Goal: Use online tool/utility: Utilize a website feature to perform a specific function

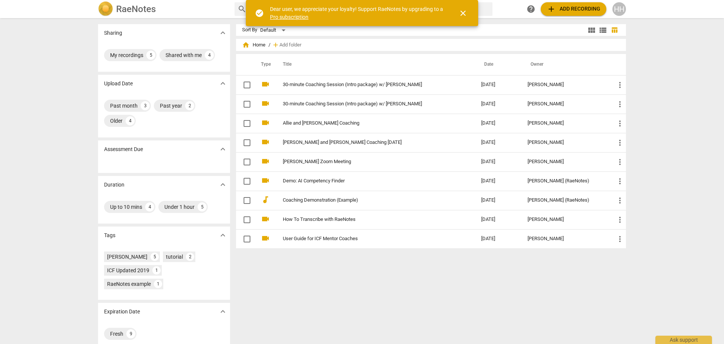
click at [569, 9] on span "add Add recording" at bounding box center [574, 9] width 54 height 9
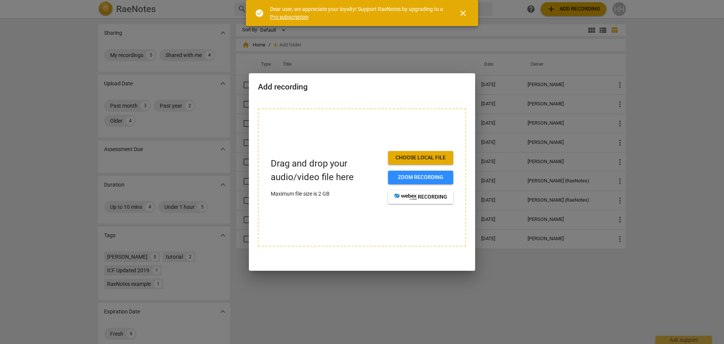
click at [435, 176] on span "Zoom recording" at bounding box center [420, 177] width 53 height 8
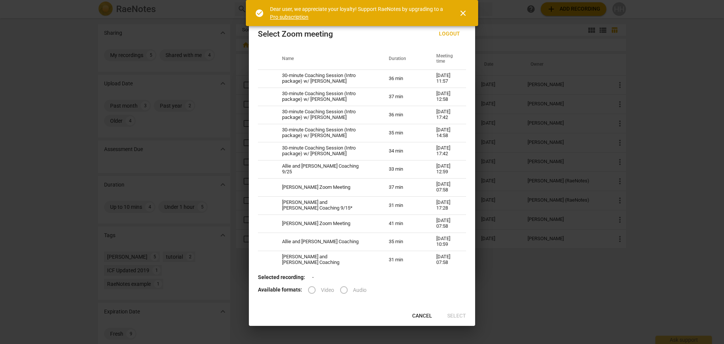
click at [335, 77] on td "30-minute Coaching Session (Intro package) w/ [PERSON_NAME]" at bounding box center [326, 78] width 107 height 18
radio input "true"
click at [312, 291] on input "Video" at bounding box center [312, 290] width 18 height 18
radio input "true"
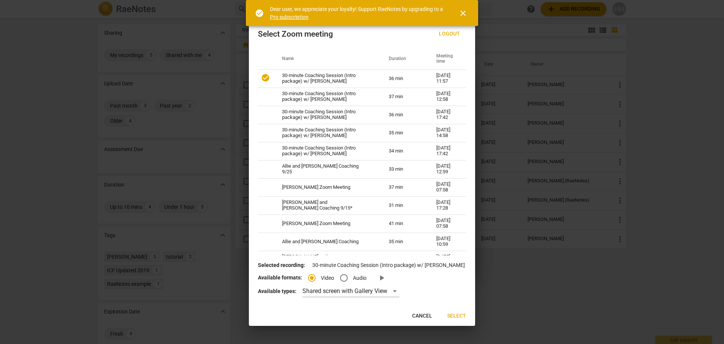
click at [456, 317] on span "Select" at bounding box center [456, 316] width 19 height 8
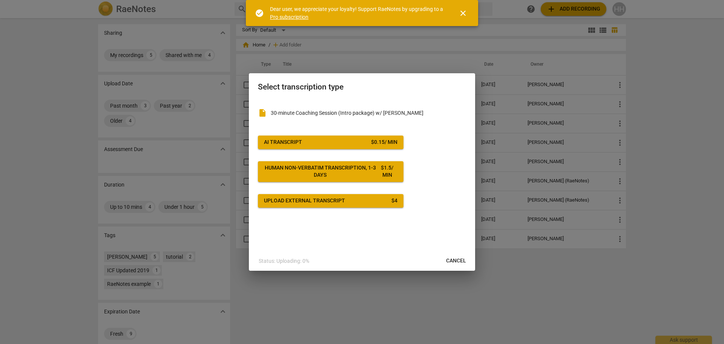
click at [300, 144] on div "AI Transcript" at bounding box center [283, 142] width 38 height 8
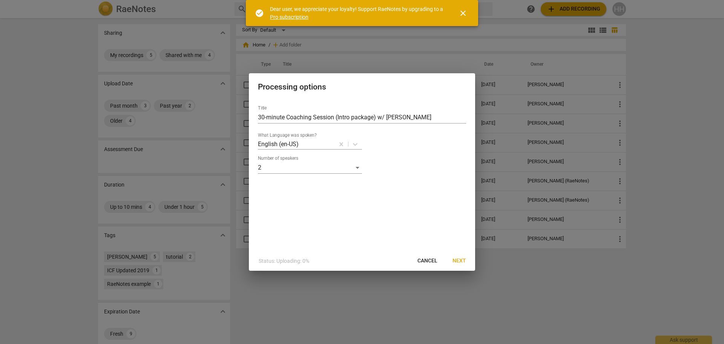
click at [460, 261] on span "Next" at bounding box center [460, 261] width 14 height 8
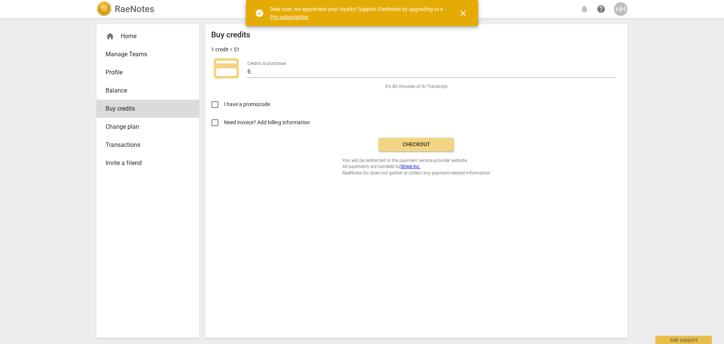
click at [461, 15] on span "close" at bounding box center [463, 13] width 9 height 9
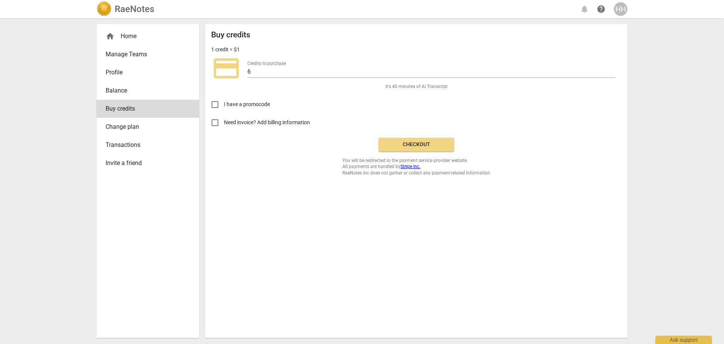
click at [416, 149] on button "Checkout" at bounding box center [416, 145] width 75 height 14
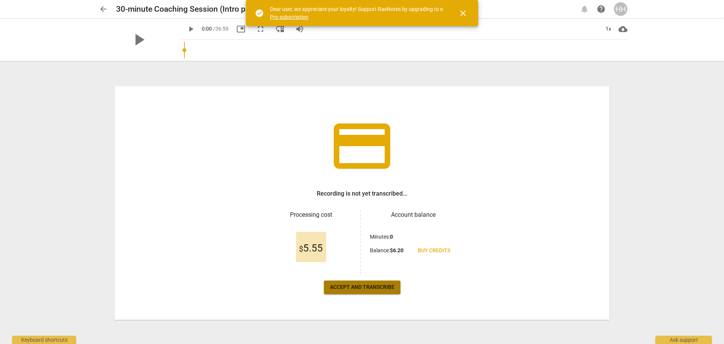
click at [357, 290] on span "Accept and transcribe" at bounding box center [362, 287] width 64 height 8
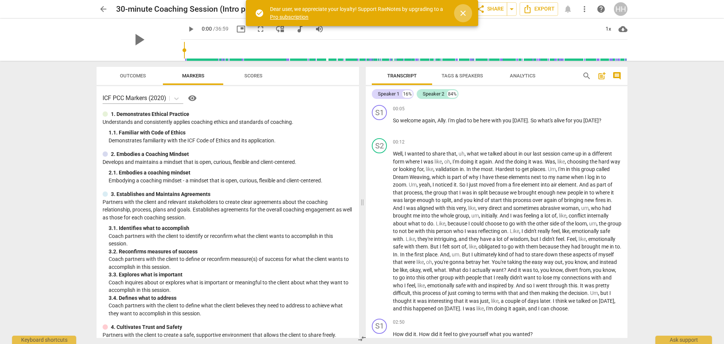
click at [463, 12] on span "close" at bounding box center [463, 13] width 9 height 9
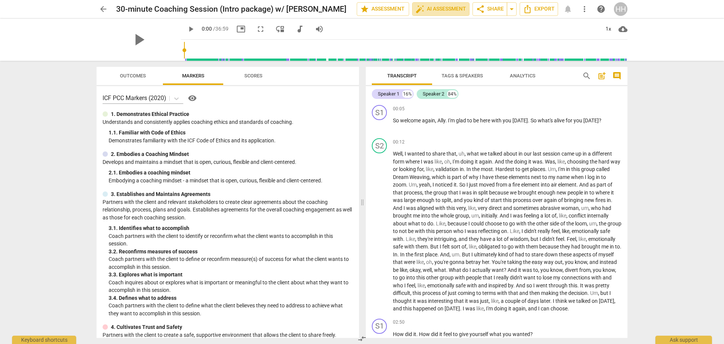
click at [456, 8] on span "auto_fix_high AI Assessment" at bounding box center [441, 9] width 51 height 9
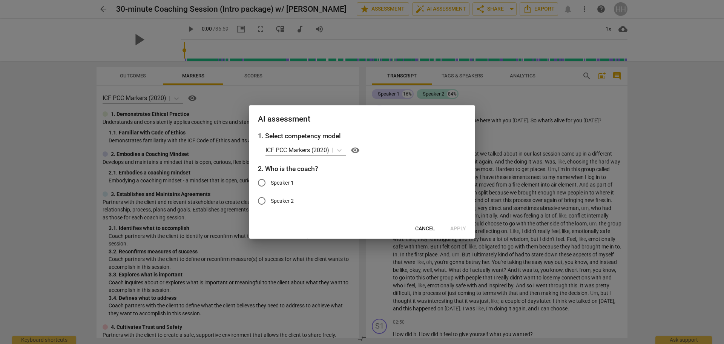
click at [259, 182] on input "Speaker 1" at bounding box center [262, 182] width 18 height 18
radio input "true"
click at [459, 224] on button "Apply" at bounding box center [458, 229] width 28 height 14
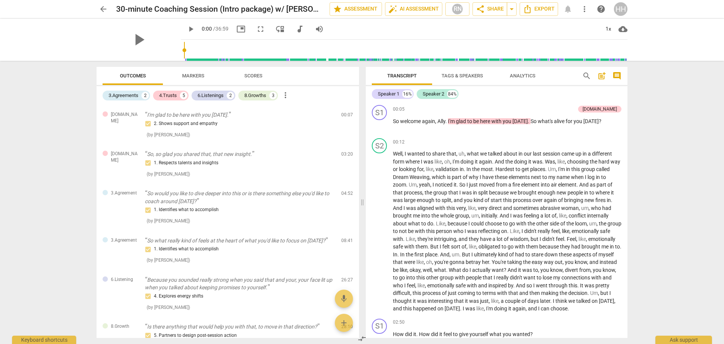
click at [195, 78] on span "Markers" at bounding box center [193, 76] width 22 height 6
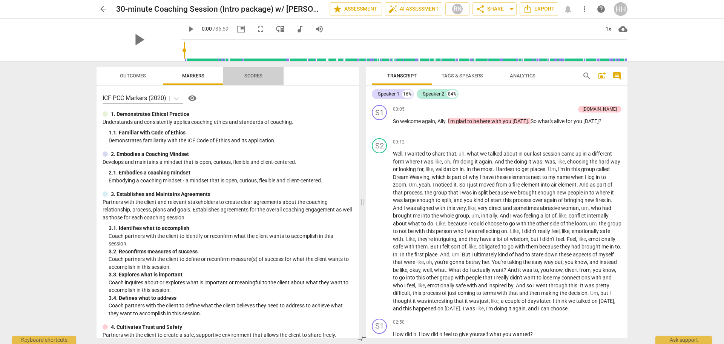
click at [252, 76] on span "Scores" at bounding box center [253, 76] width 18 height 6
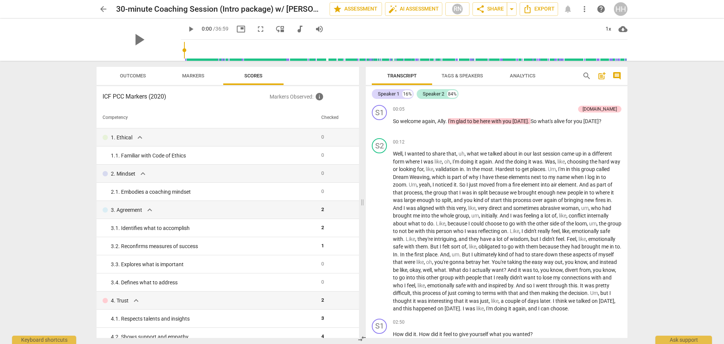
click at [405, 8] on span "auto_fix_high AI Assessment" at bounding box center [413, 9] width 51 height 9
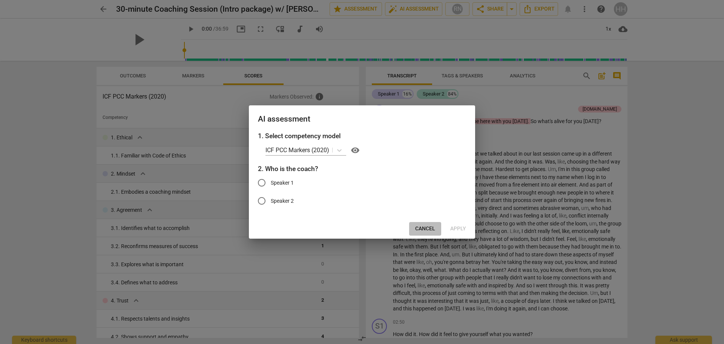
click at [425, 224] on button "Cancel" at bounding box center [425, 229] width 32 height 14
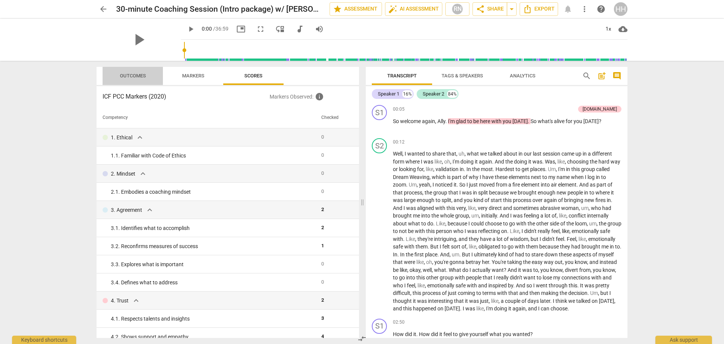
click at [129, 74] on span "Outcomes" at bounding box center [133, 76] width 26 height 6
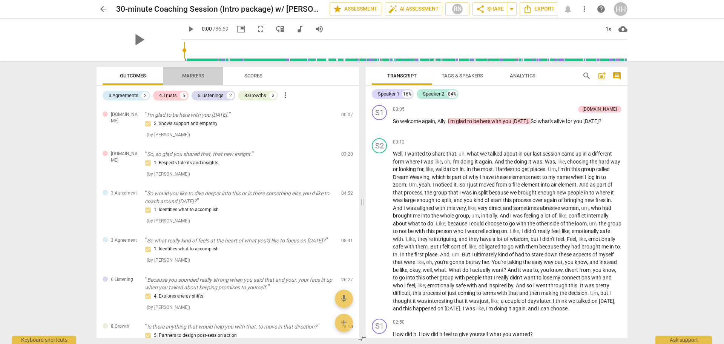
click at [191, 77] on span "Markers" at bounding box center [193, 76] width 22 height 6
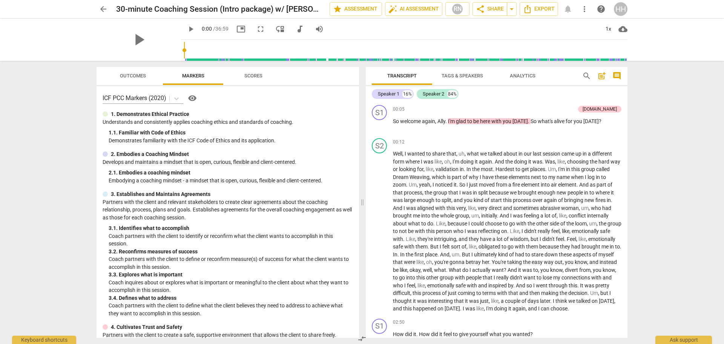
click at [251, 77] on span "Scores" at bounding box center [253, 76] width 18 height 6
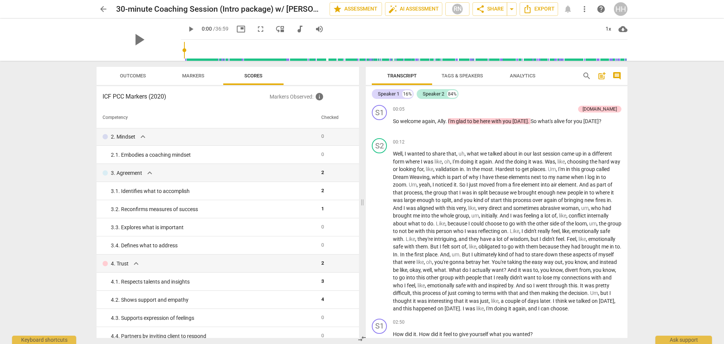
scroll to position [37, 0]
click at [221, 152] on div "2. 1. Embodies a coaching mindset" at bounding box center [213, 154] width 204 height 8
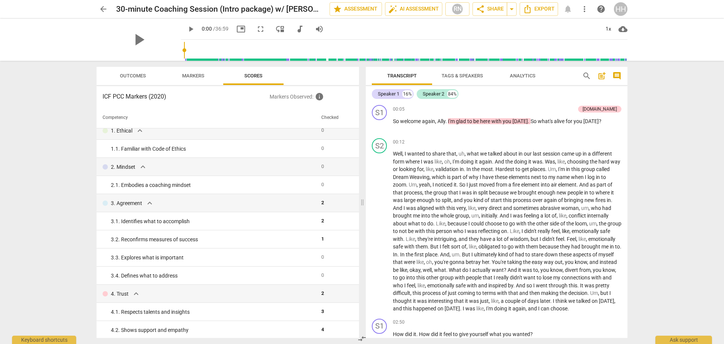
scroll to position [0, 0]
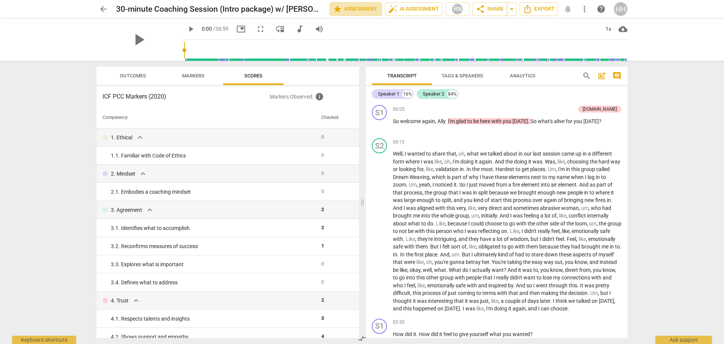
click at [365, 12] on span "star Assessment" at bounding box center [356, 9] width 46 height 9
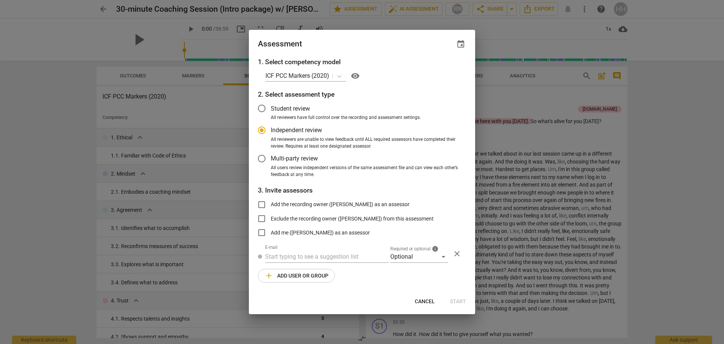
click at [387, 43] on div "Assessment event" at bounding box center [362, 44] width 208 height 11
click at [419, 303] on span "Cancel" at bounding box center [425, 302] width 20 height 8
radio input "false"
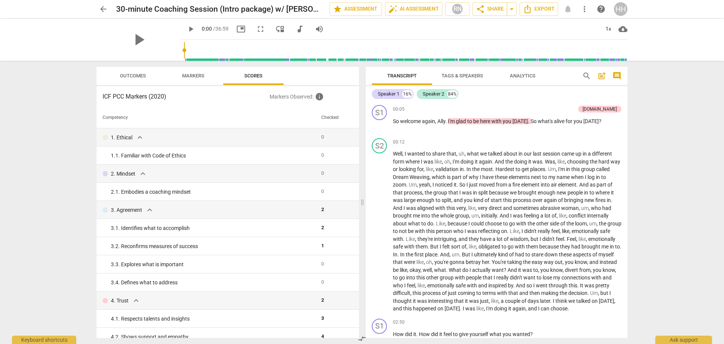
click at [139, 78] on span "Outcomes" at bounding box center [133, 76] width 44 height 10
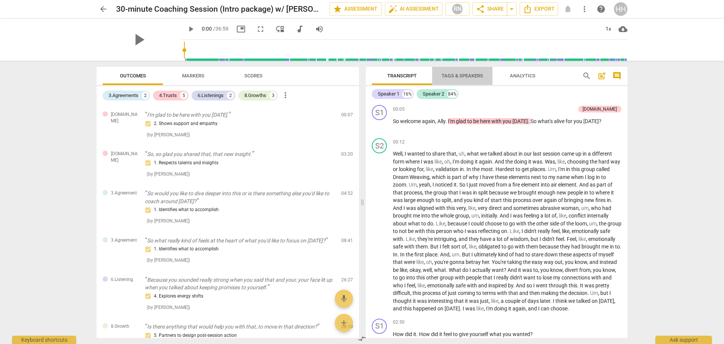
click at [456, 77] on span "Tags & Speakers" at bounding box center [462, 76] width 41 height 6
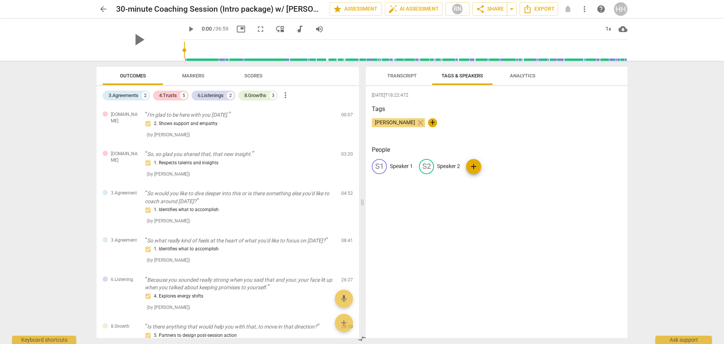
click at [533, 73] on span "Analytics" at bounding box center [523, 76] width 26 height 6
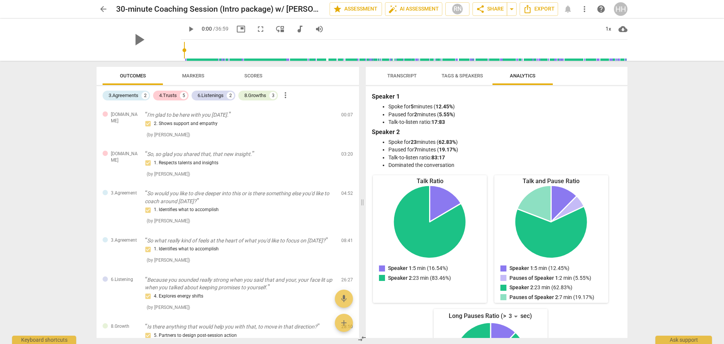
click at [409, 77] on span "Transcript" at bounding box center [401, 76] width 29 height 6
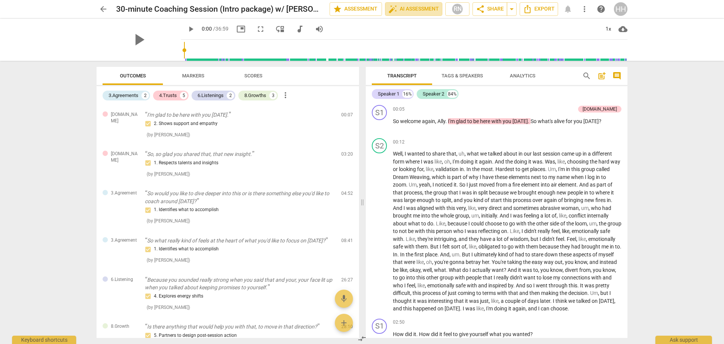
click at [417, 11] on span "auto_fix_high AI Assessment" at bounding box center [413, 9] width 51 height 9
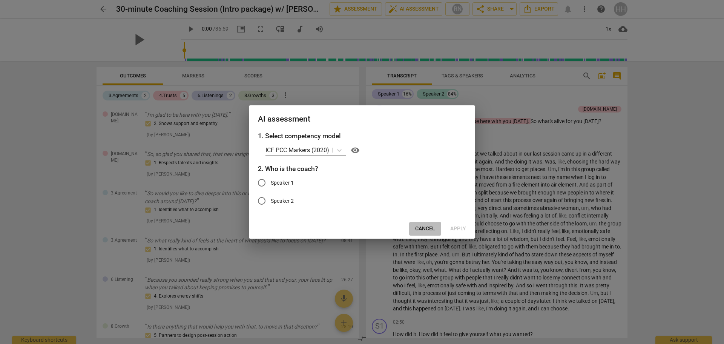
click at [421, 229] on span "Cancel" at bounding box center [425, 229] width 20 height 8
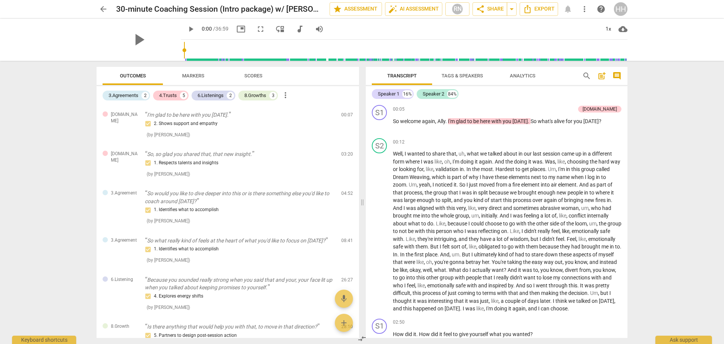
click at [190, 76] on span "Markers" at bounding box center [193, 76] width 22 height 6
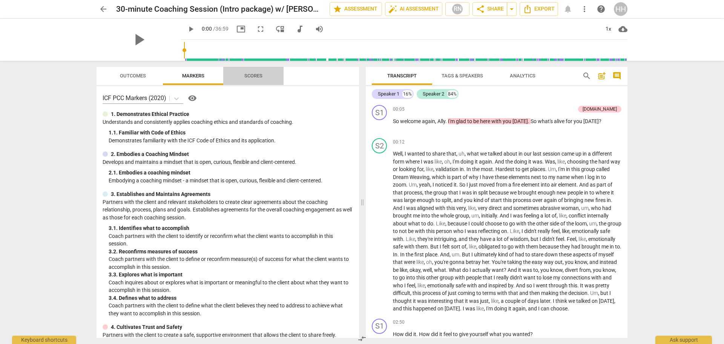
click at [251, 74] on span "Scores" at bounding box center [253, 76] width 18 height 6
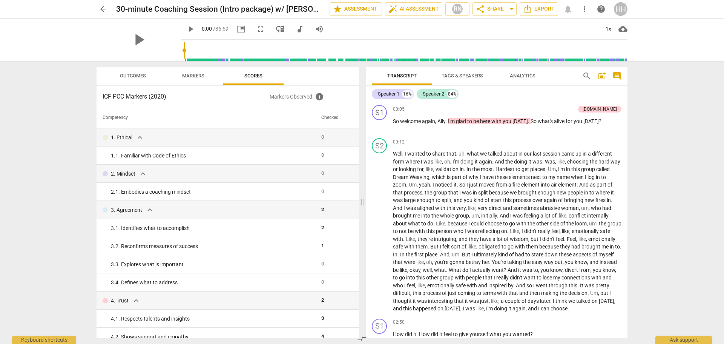
click at [139, 78] on span "Outcomes" at bounding box center [133, 76] width 44 height 10
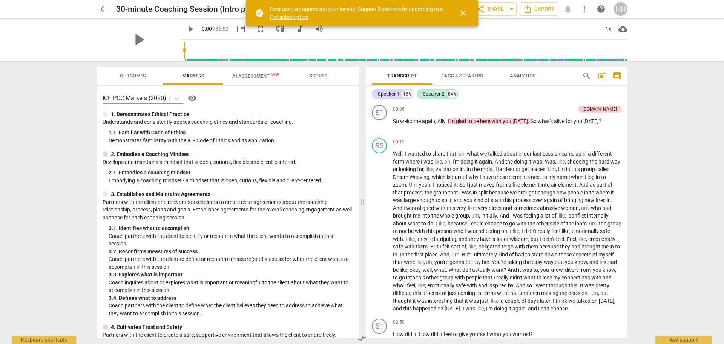
click at [256, 75] on span "AI Assessment New" at bounding box center [255, 76] width 47 height 6
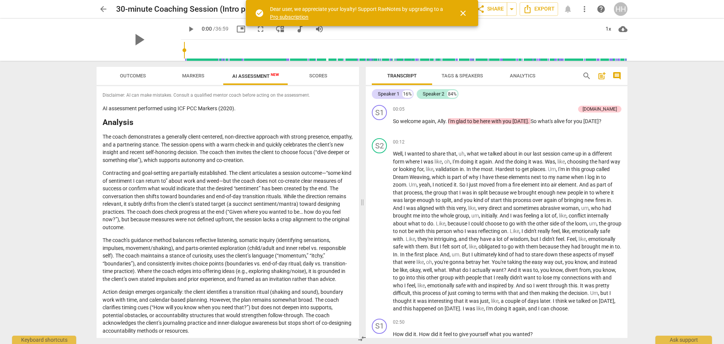
click at [137, 75] on span "Outcomes" at bounding box center [133, 76] width 26 height 6
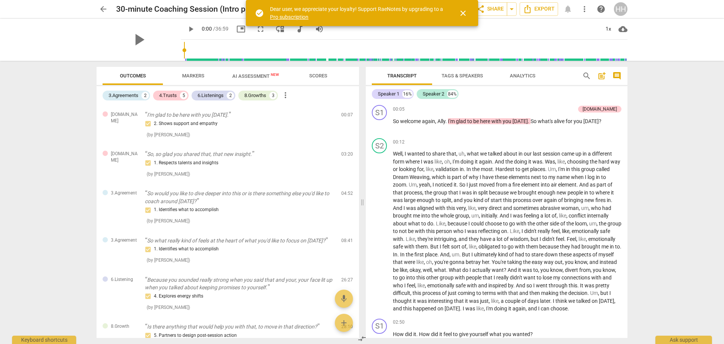
click at [196, 74] on span "Markers" at bounding box center [193, 76] width 22 height 6
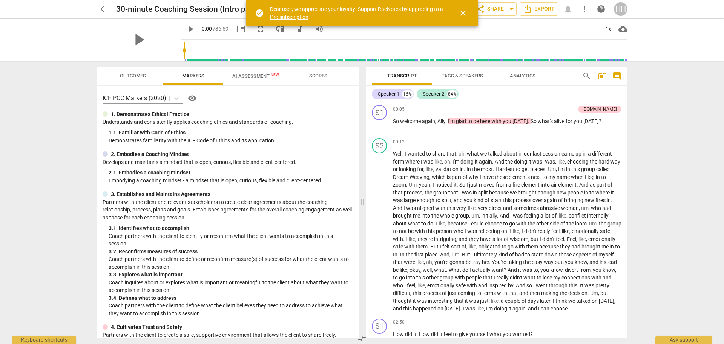
click at [262, 74] on span "AI Assessment New" at bounding box center [255, 76] width 47 height 6
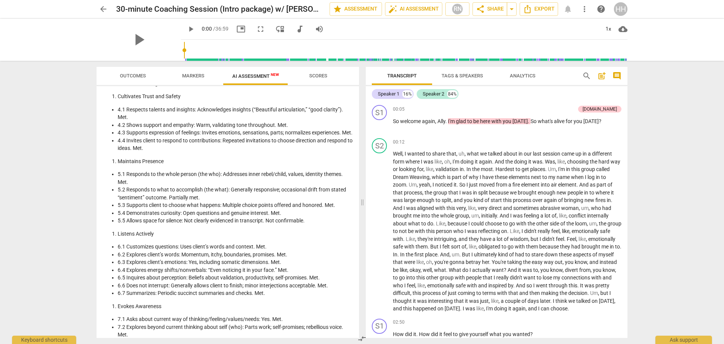
scroll to position [554, 0]
